Goal: Information Seeking & Learning: Learn about a topic

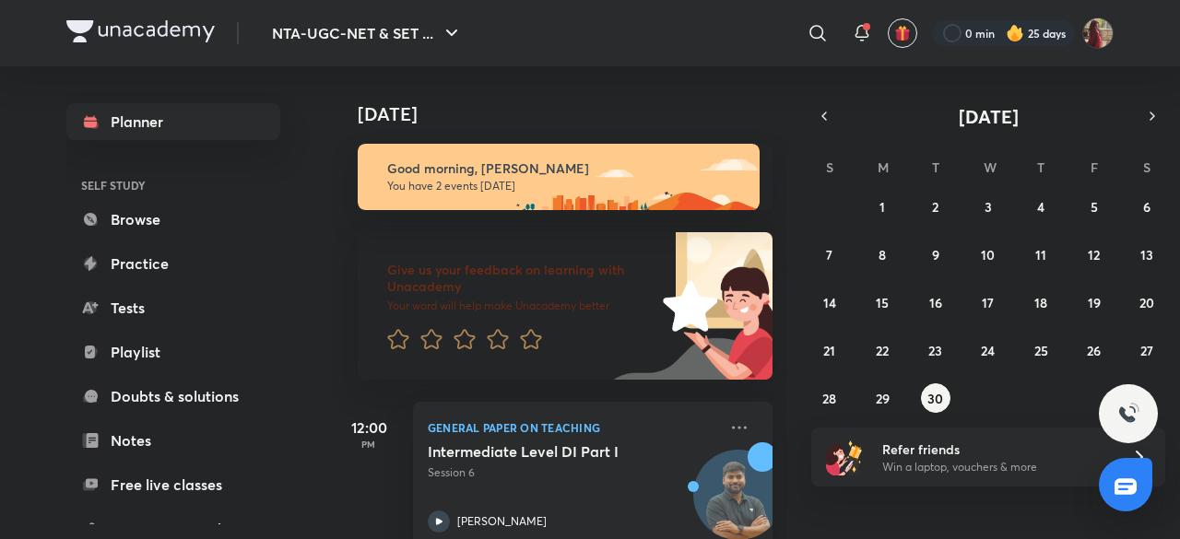
scroll to position [213, 0]
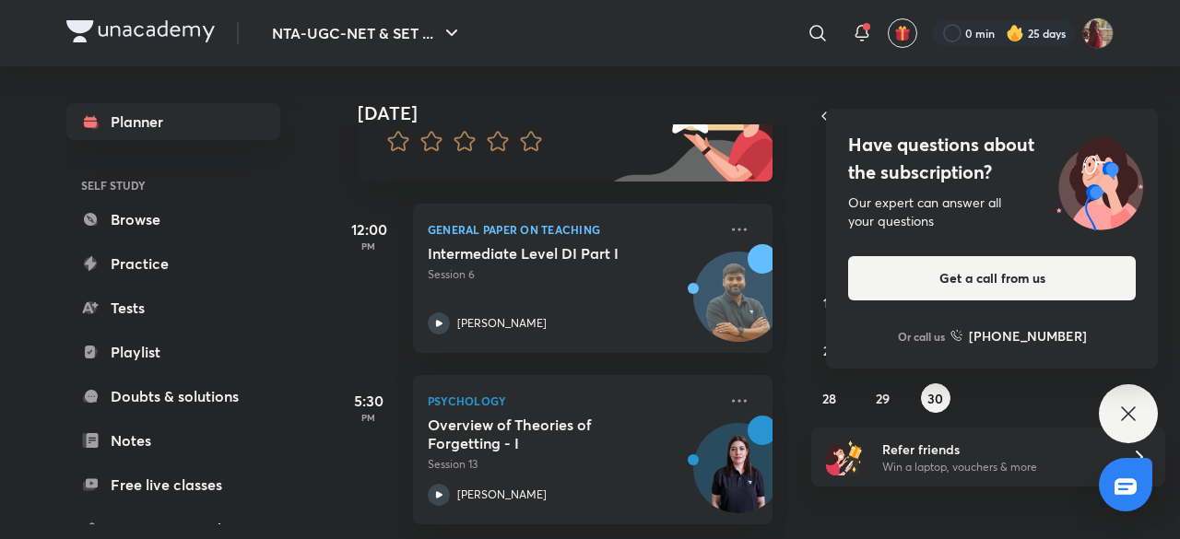
click at [1121, 421] on icon at bounding box center [1128, 414] width 22 height 22
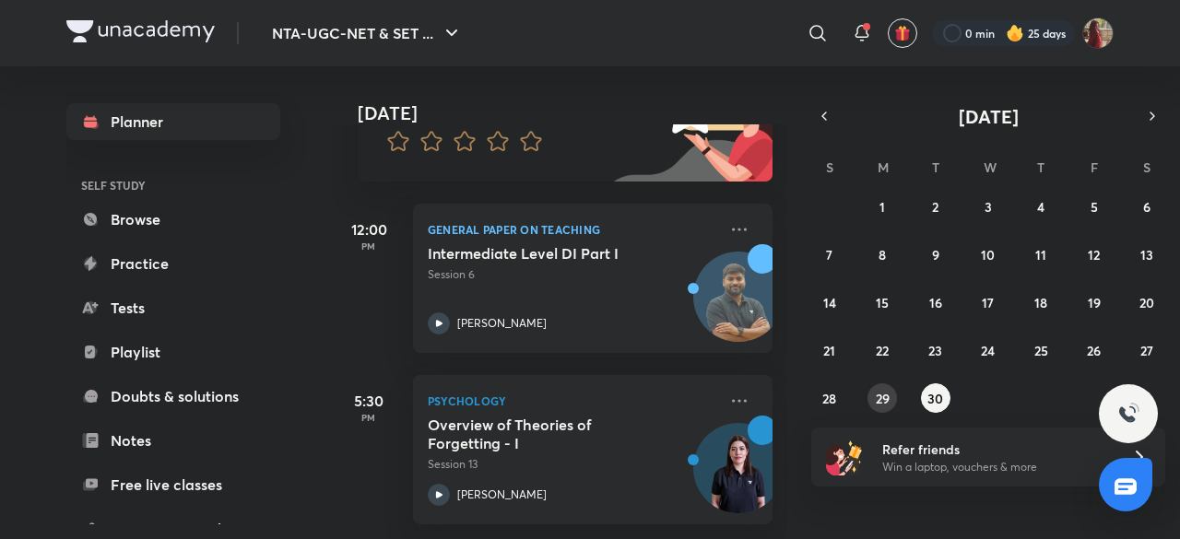
click at [893, 394] on button "29" at bounding box center [883, 399] width 30 height 30
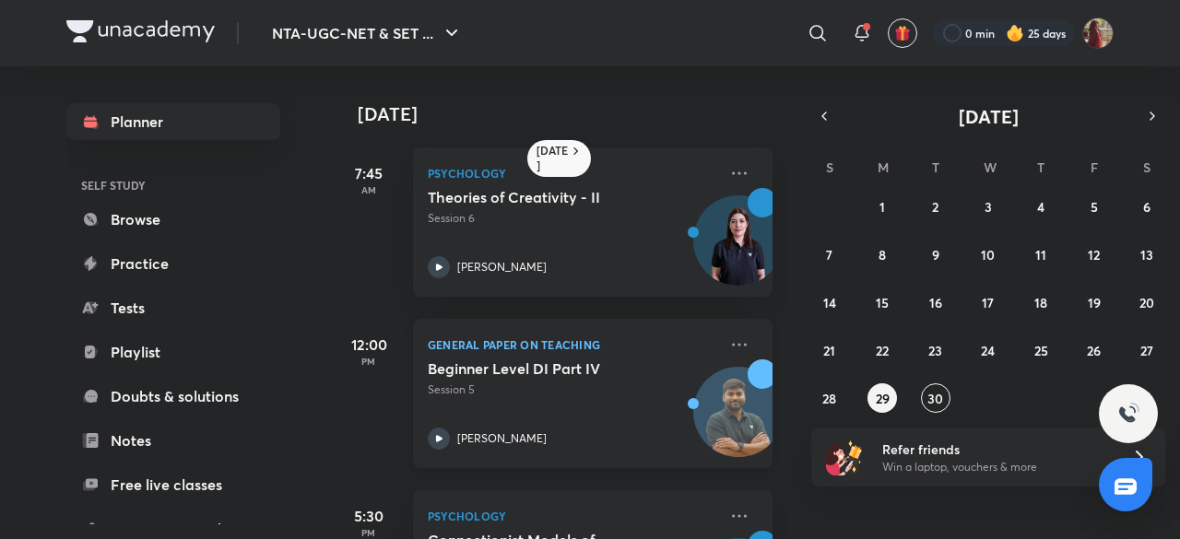
scroll to position [130, 0]
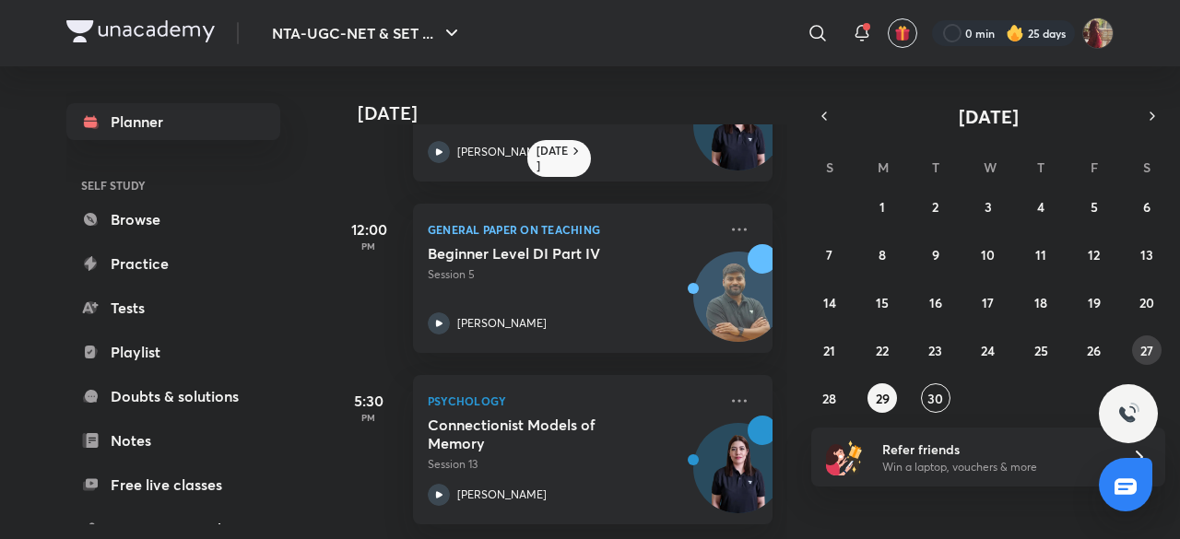
click at [1140, 356] on abbr "27" at bounding box center [1146, 351] width 13 height 18
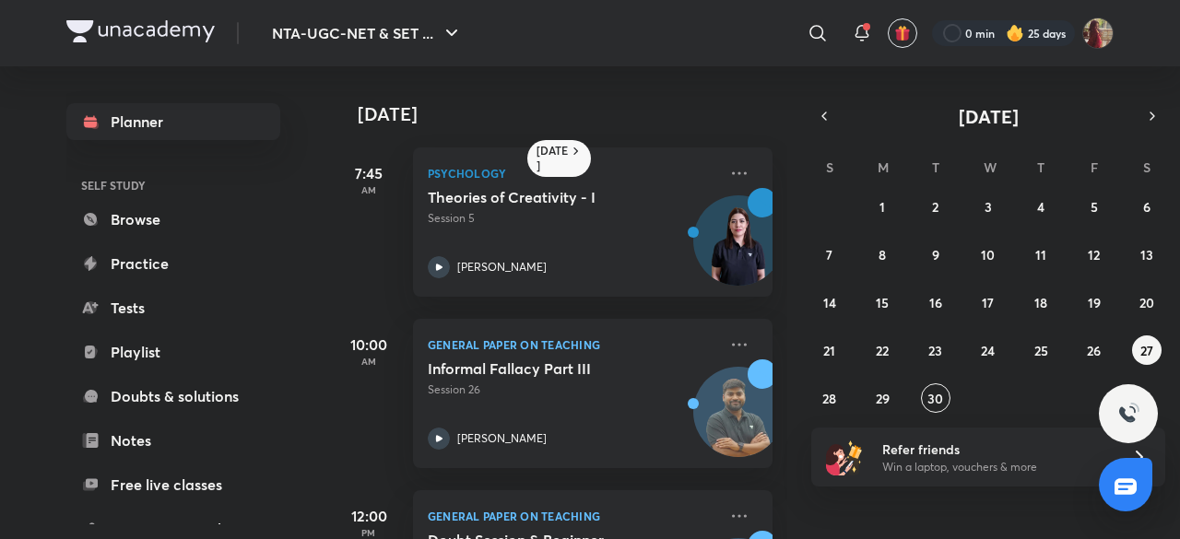
scroll to position [301, 0]
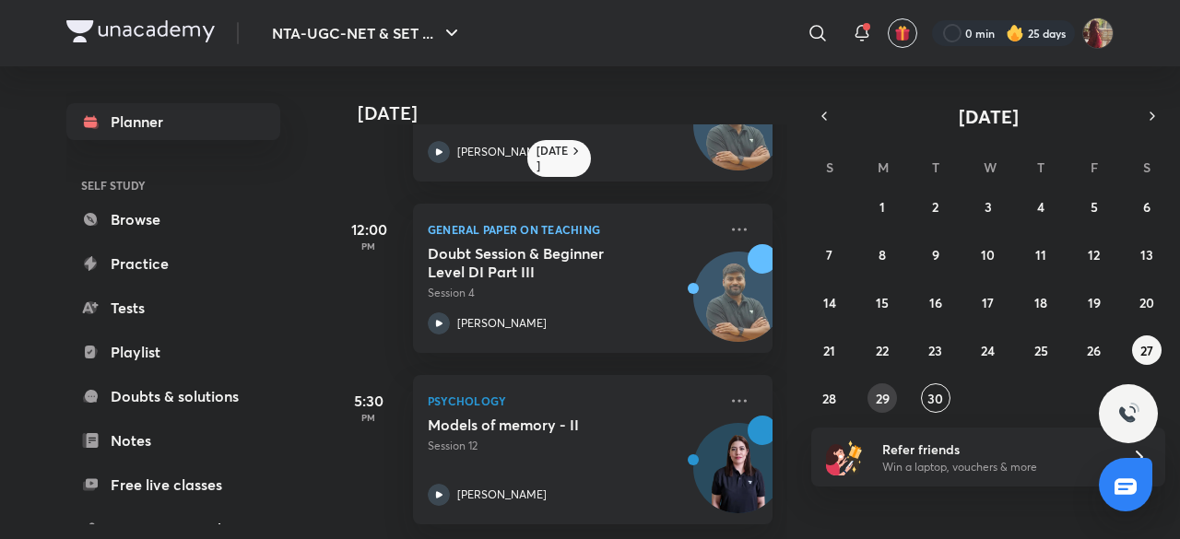
click at [878, 404] on abbr "29" at bounding box center [883, 399] width 14 height 18
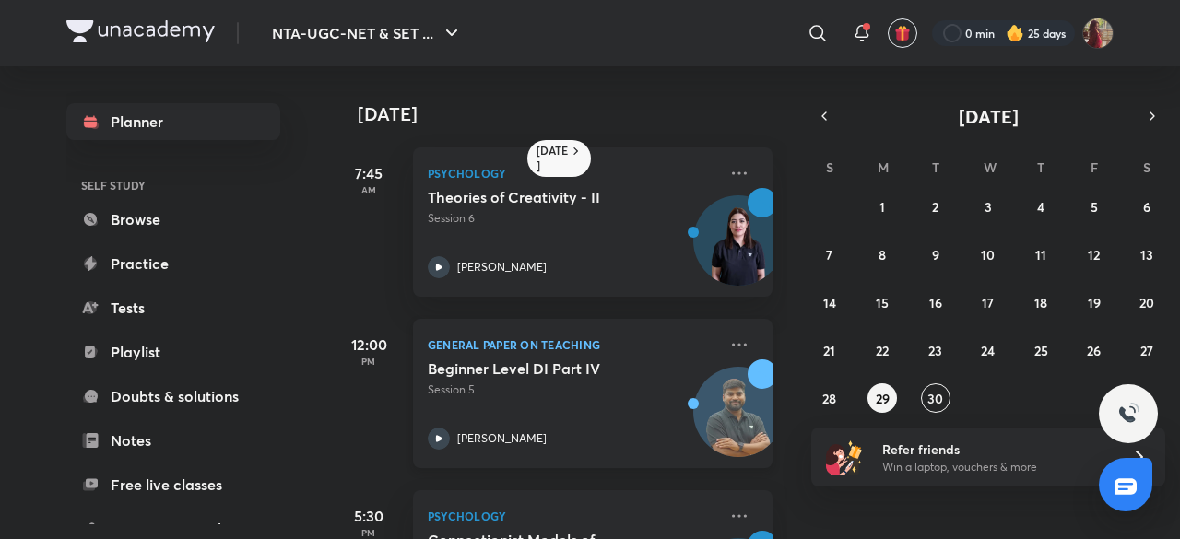
scroll to position [130, 0]
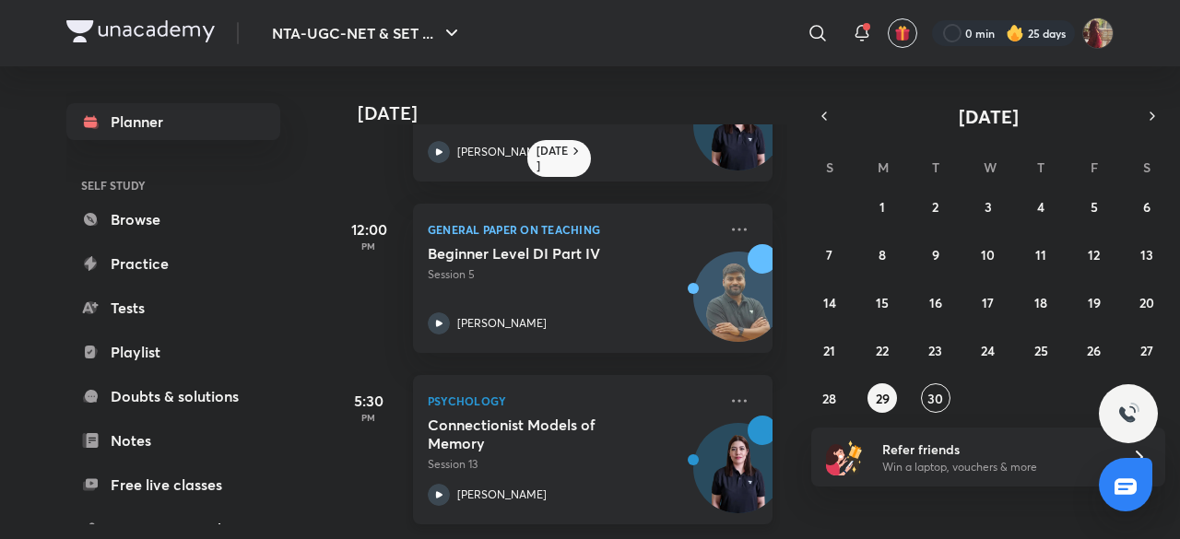
click at [446, 484] on icon at bounding box center [439, 495] width 22 height 22
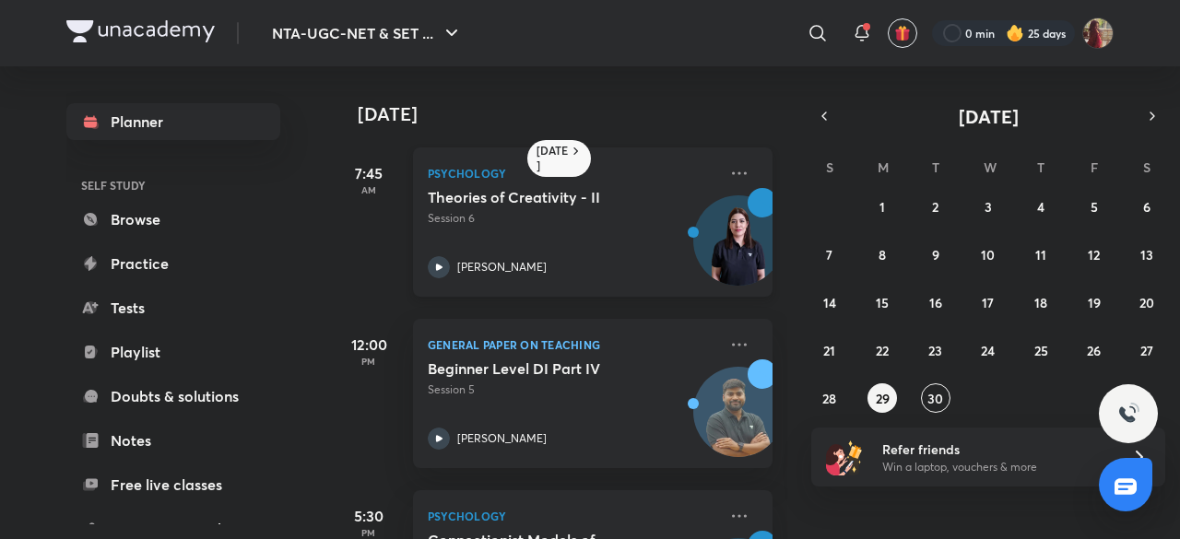
click at [448, 268] on icon at bounding box center [439, 267] width 22 height 22
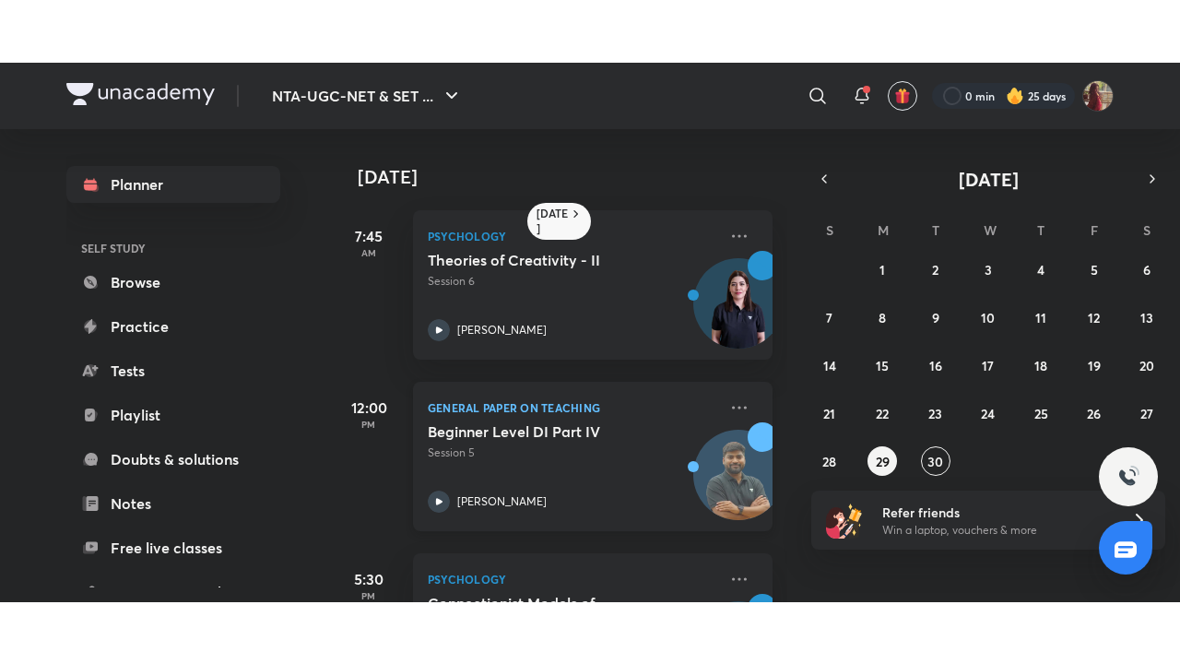
scroll to position [130, 0]
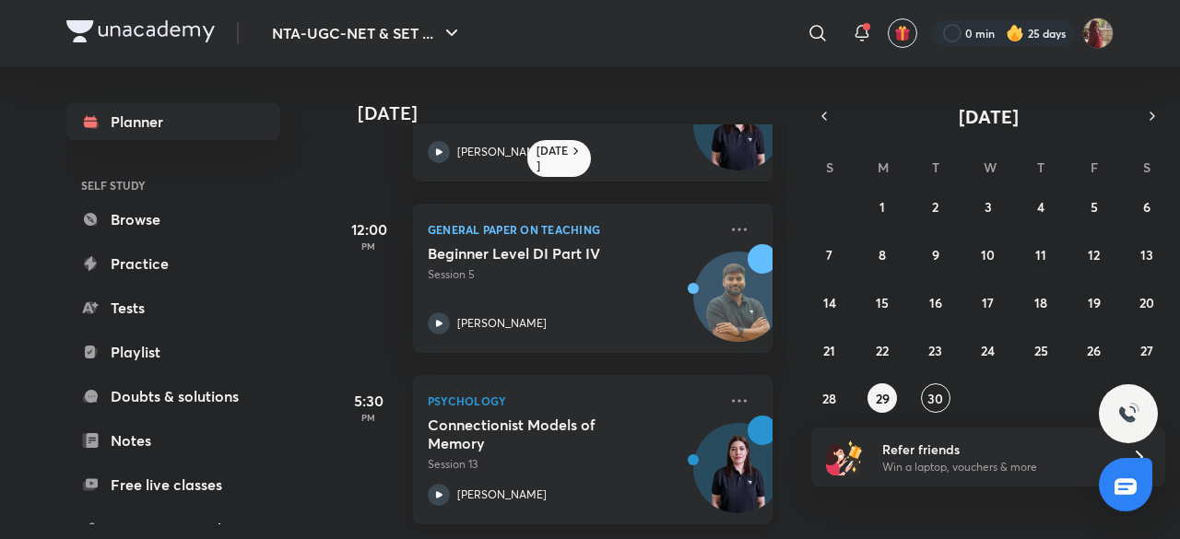
click at [439, 491] on icon at bounding box center [439, 494] width 6 height 6
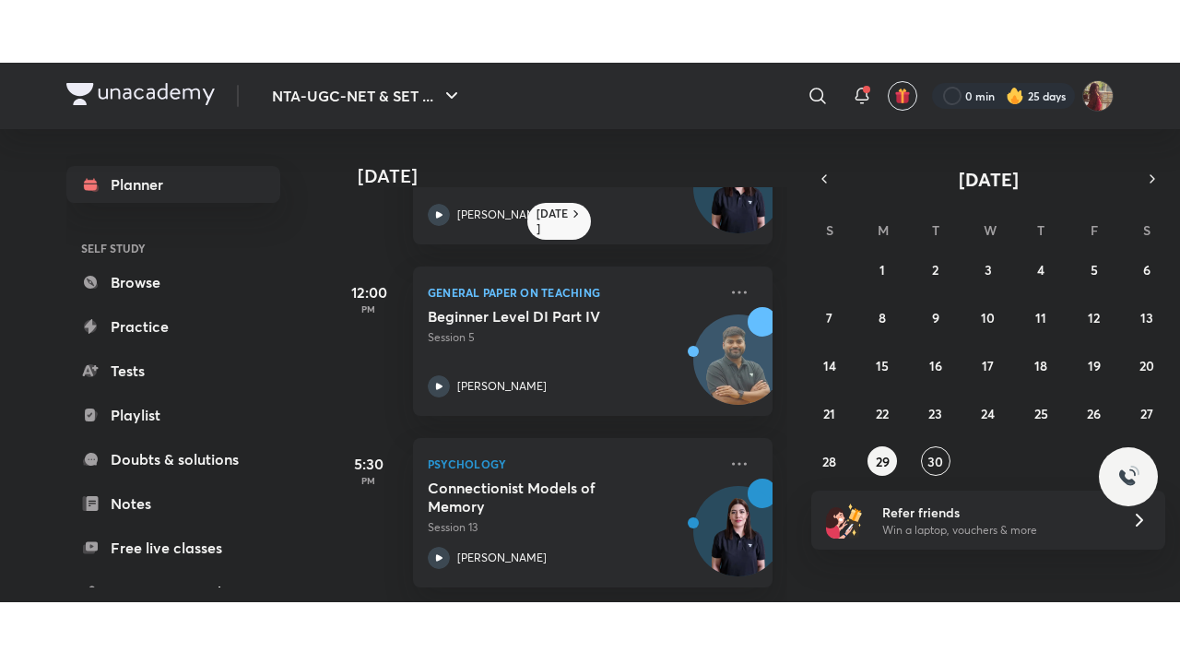
scroll to position [6, 0]
